Goal: Communication & Community: Answer question/provide support

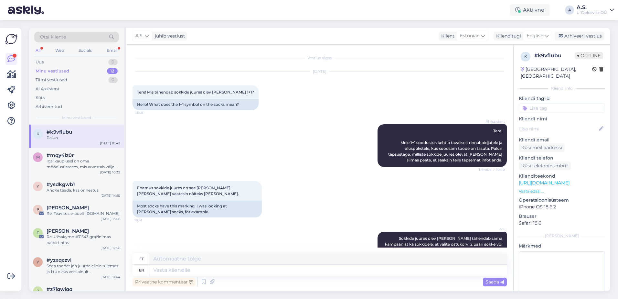
scroll to position [24, 0]
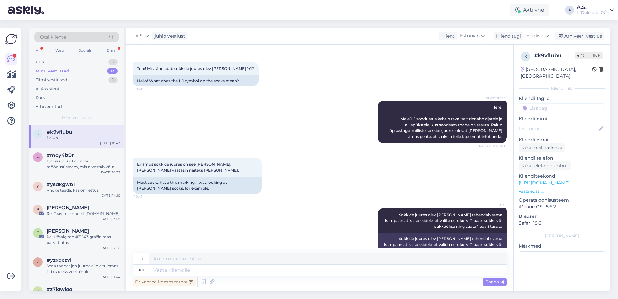
click at [59, 70] on div "Minu vestlused" at bounding box center [53, 71] width 34 height 6
click at [50, 62] on div "Uus 1" at bounding box center [76, 62] width 85 height 9
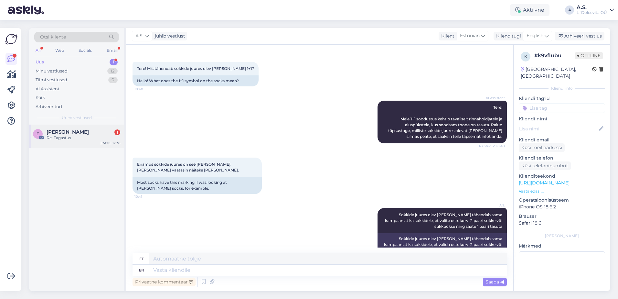
click at [58, 130] on span "[PERSON_NAME]" at bounding box center [68, 132] width 42 height 6
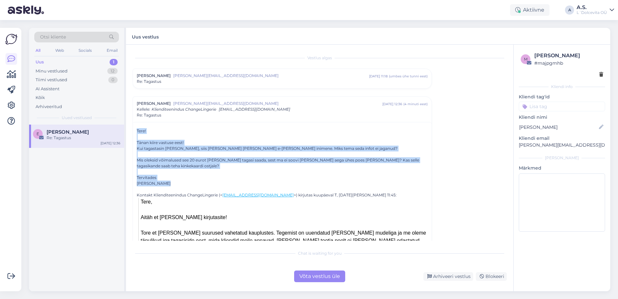
drag, startPoint x: 167, startPoint y: 184, endPoint x: 138, endPoint y: 132, distance: 60.1
click at [138, 132] on div "Tere! Tänan kiire vastuse eest! Kui tagastasin [PERSON_NAME], siis [PERSON_NAME…" at bounding box center [282, 157] width 291 height 58
copy div "Tere! Tänan kiire vastuse eest! Kui tagastasin [PERSON_NAME], siis [PERSON_NAME…"
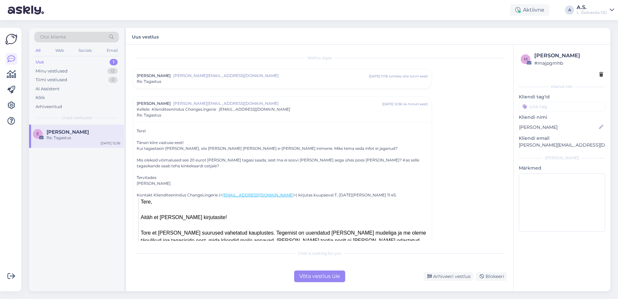
click at [95, 202] on div "E [PERSON_NAME] Re: Tagastus [DATE] 12:36" at bounding box center [76, 208] width 95 height 167
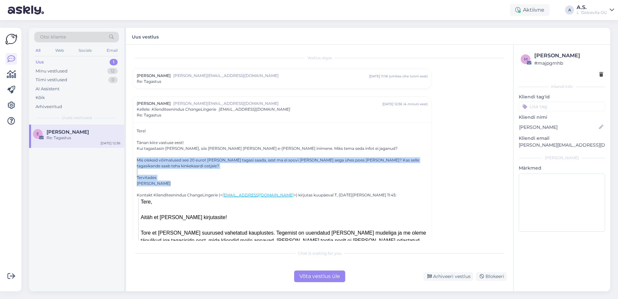
drag, startPoint x: 170, startPoint y: 184, endPoint x: 137, endPoint y: 158, distance: 42.2
click at [137, 158] on div "Tere! Tänan kiire vastuse eest! Kui tagastasin [PERSON_NAME], siis [PERSON_NAME…" at bounding box center [282, 157] width 291 height 58
copy div "Mis oleksid võimalused see 20 eurot [PERSON_NAME] tagasi saada, sest ma ei soov…"
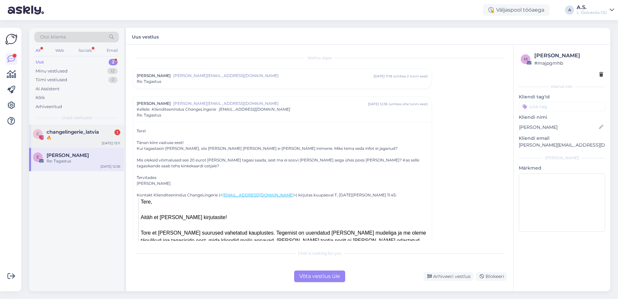
click at [59, 140] on div "🔥" at bounding box center [84, 138] width 74 height 6
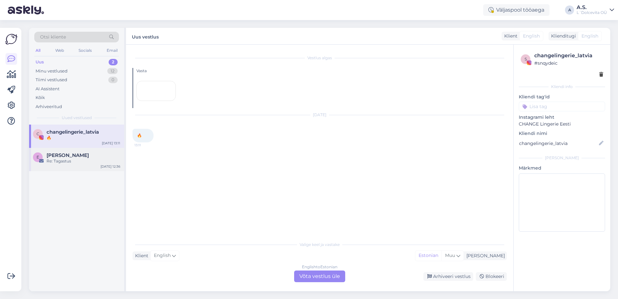
click at [58, 163] on div "Re: Tagastus" at bounding box center [84, 161] width 74 height 6
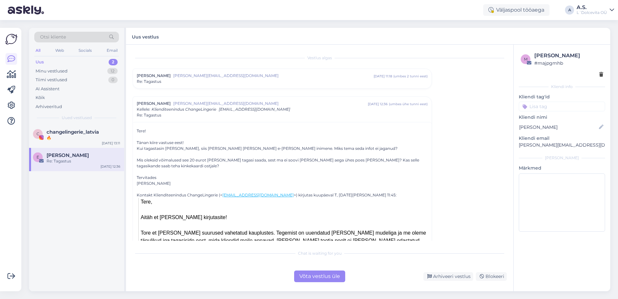
scroll to position [45, 0]
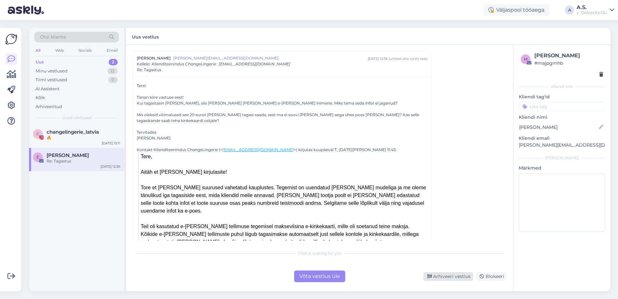
click at [459, 275] on div "Arhiveeri vestlus" at bounding box center [449, 276] width 50 height 9
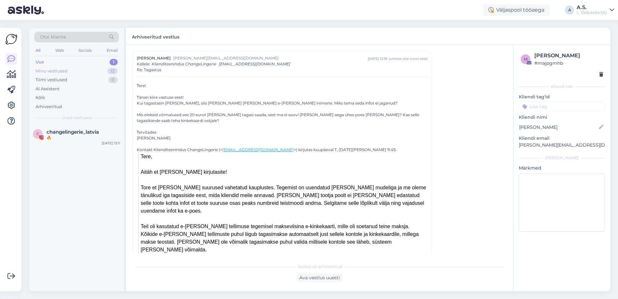
click at [57, 70] on div "Minu vestlused" at bounding box center [52, 71] width 32 height 6
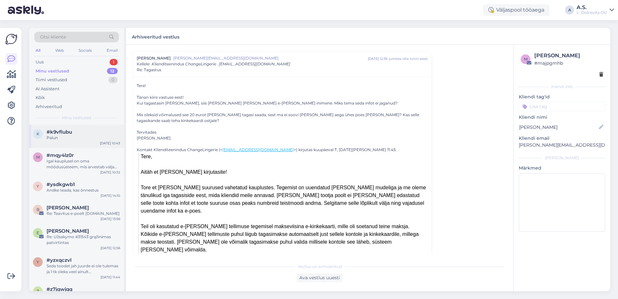
click at [79, 142] on div "k #k9vflubu Palun [DATE] 10:43" at bounding box center [76, 136] width 95 height 23
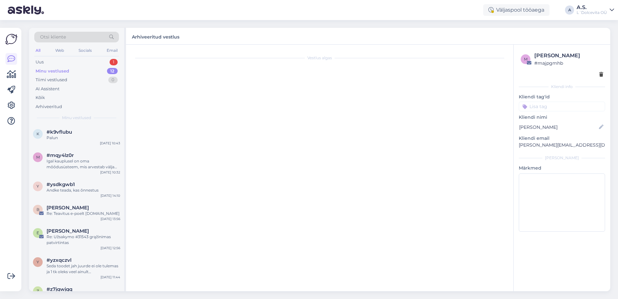
scroll to position [218, 0]
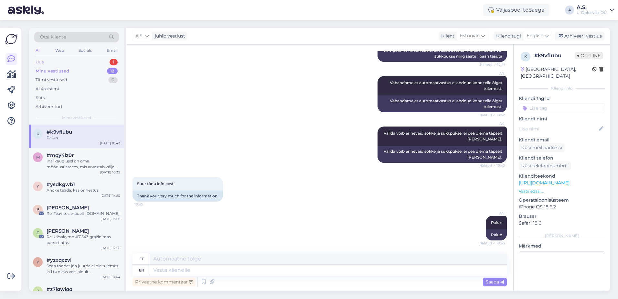
click at [60, 60] on div "Uus 1" at bounding box center [76, 62] width 85 height 9
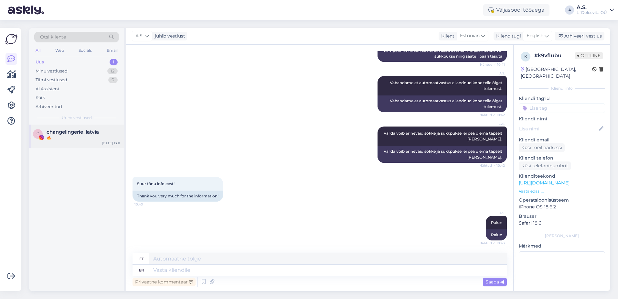
click at [65, 139] on div "🔥" at bounding box center [84, 138] width 74 height 6
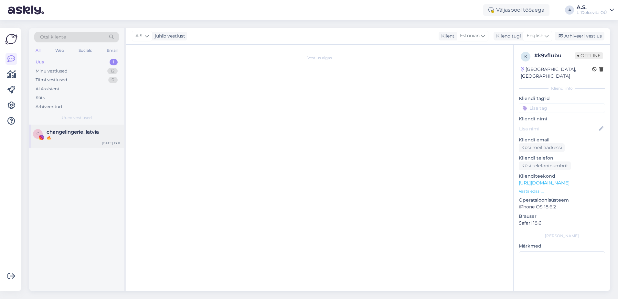
scroll to position [0, 0]
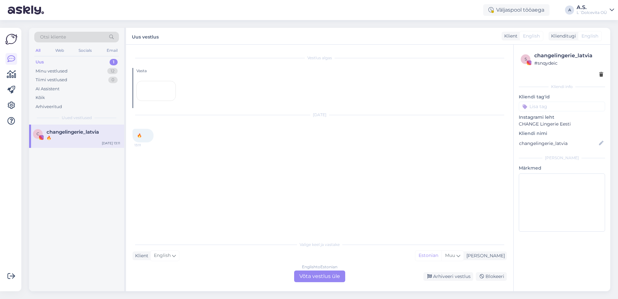
click at [156, 101] on div at bounding box center [155, 91] width 39 height 20
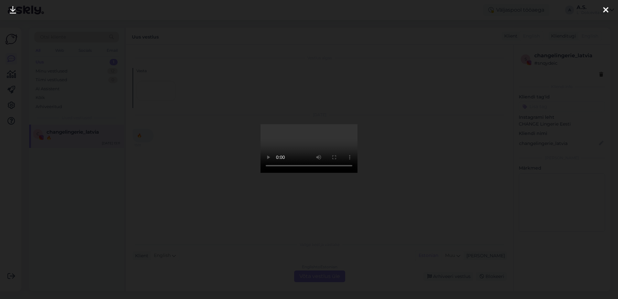
click at [606, 8] on icon at bounding box center [605, 10] width 5 height 8
